Goal: Task Accomplishment & Management: Complete application form

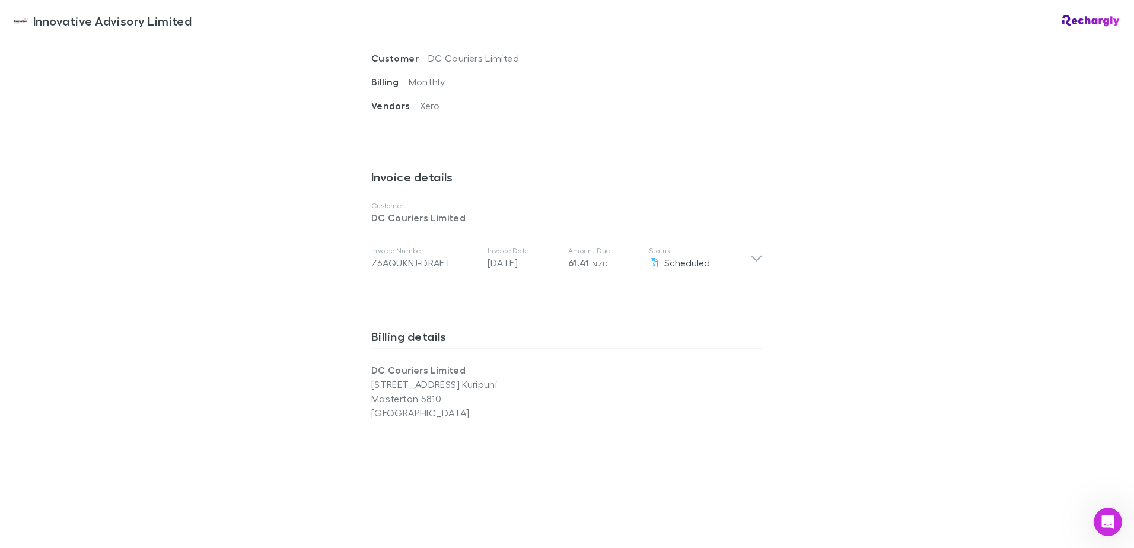
scroll to position [534, 0]
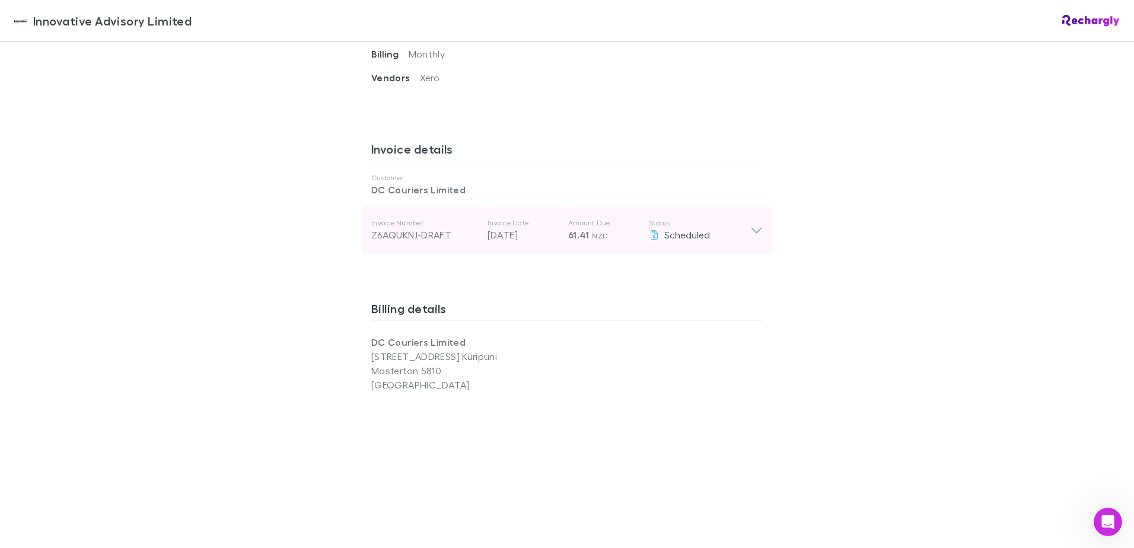
click at [751, 224] on icon at bounding box center [756, 230] width 12 height 14
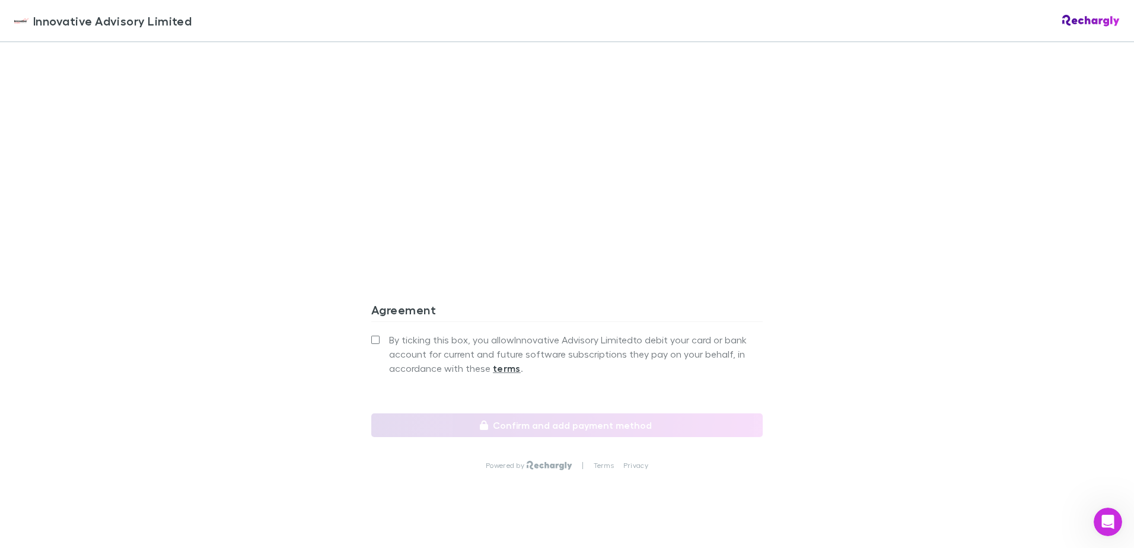
scroll to position [1190, 0]
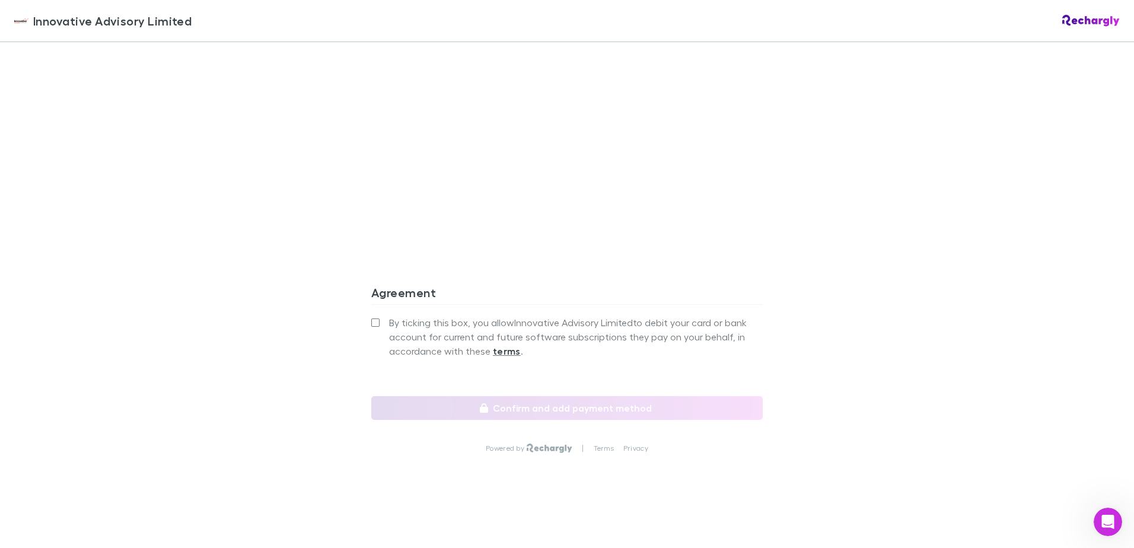
click at [371, 328] on label "By ticking this box, you allow Innovative Advisory Limited to debit your card o…" at bounding box center [566, 337] width 391 height 43
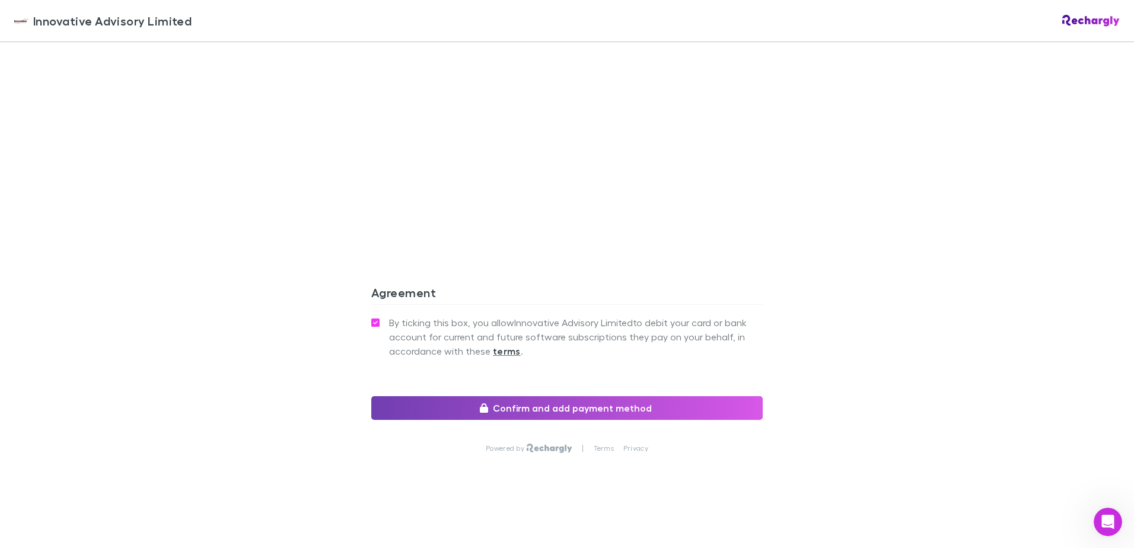
click at [527, 412] on button "Confirm and add payment method" at bounding box center [566, 408] width 391 height 24
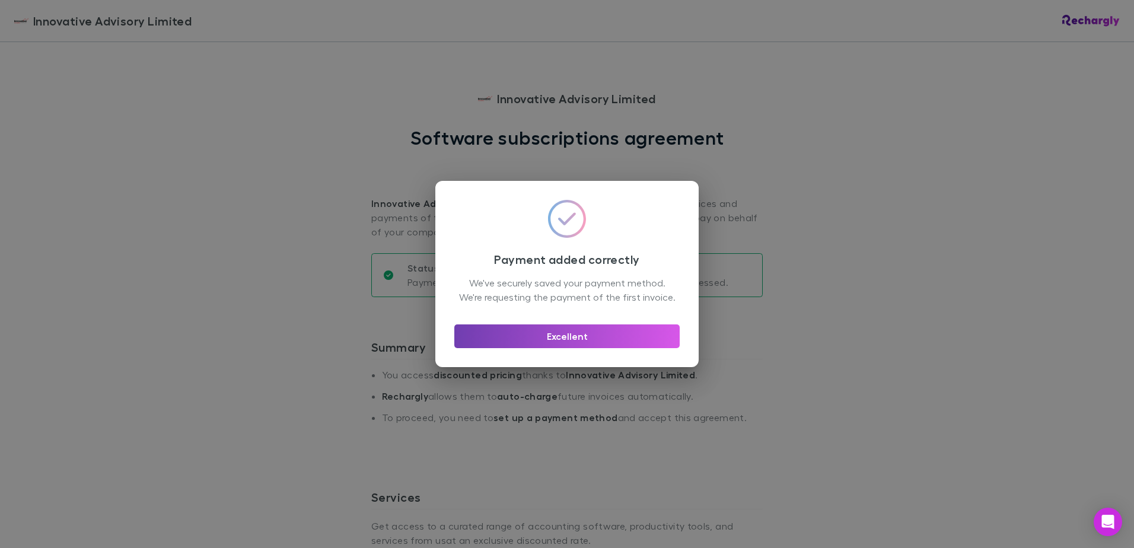
click at [571, 342] on button "Excellent" at bounding box center [566, 336] width 225 height 24
